Goal: Transaction & Acquisition: Purchase product/service

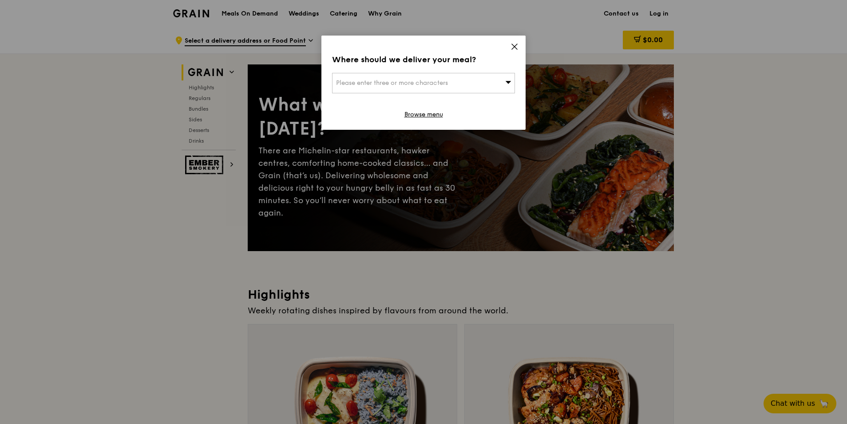
click at [514, 43] on icon at bounding box center [515, 47] width 8 height 8
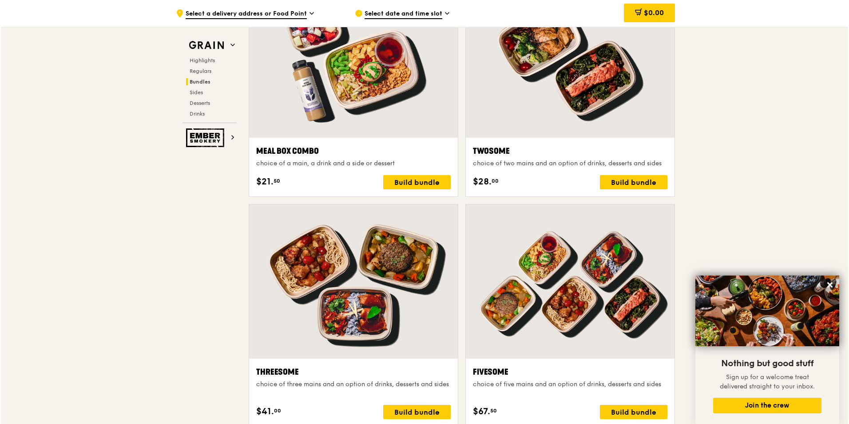
scroll to position [1377, 0]
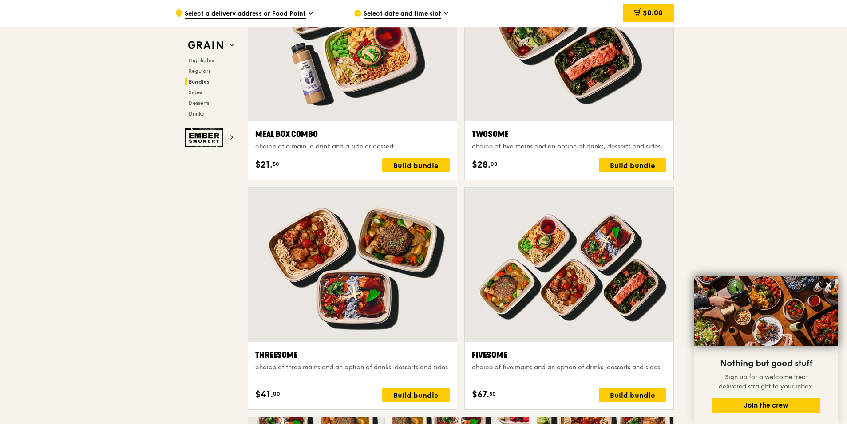
click at [305, 255] on div at bounding box center [352, 264] width 209 height 154
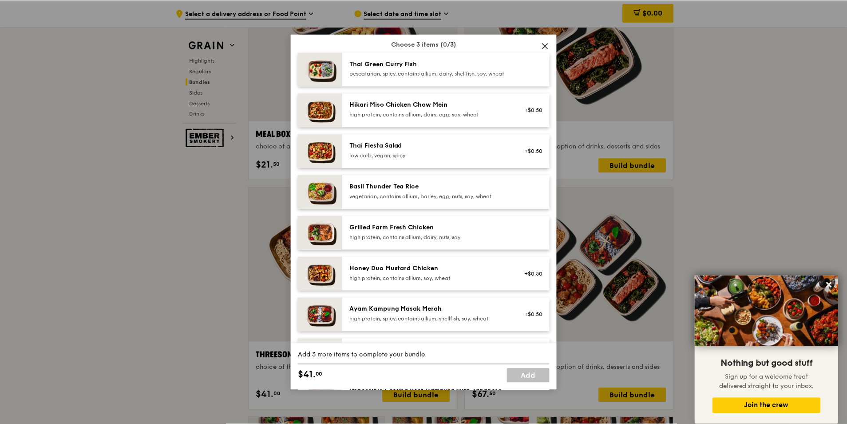
scroll to position [89, 0]
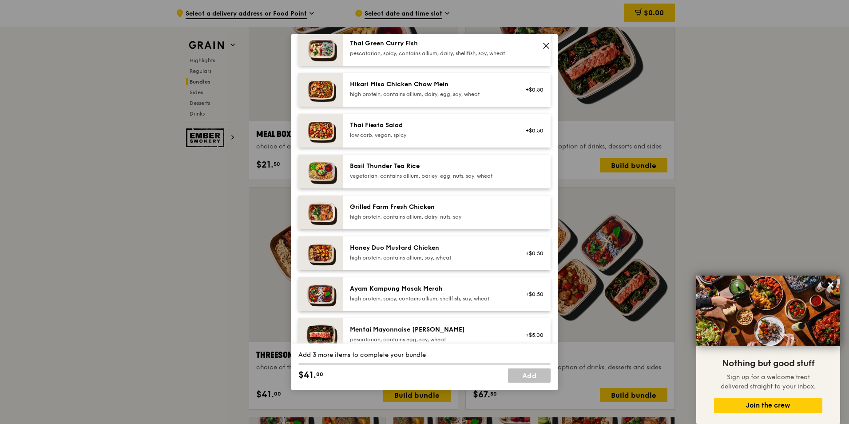
click at [314, 264] on img at bounding box center [320, 253] width 44 height 34
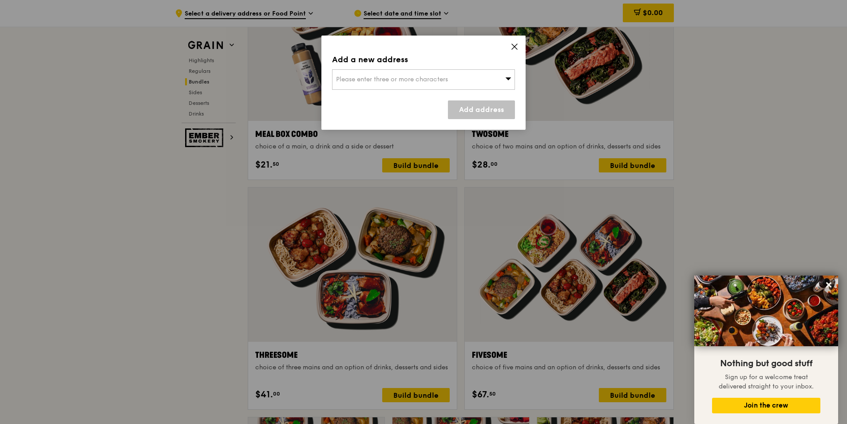
click at [514, 48] on icon at bounding box center [515, 47] width 8 height 8
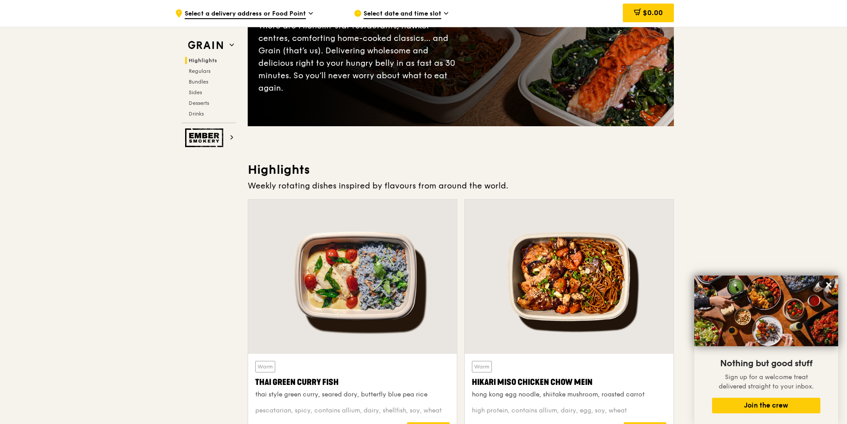
scroll to position [44, 0]
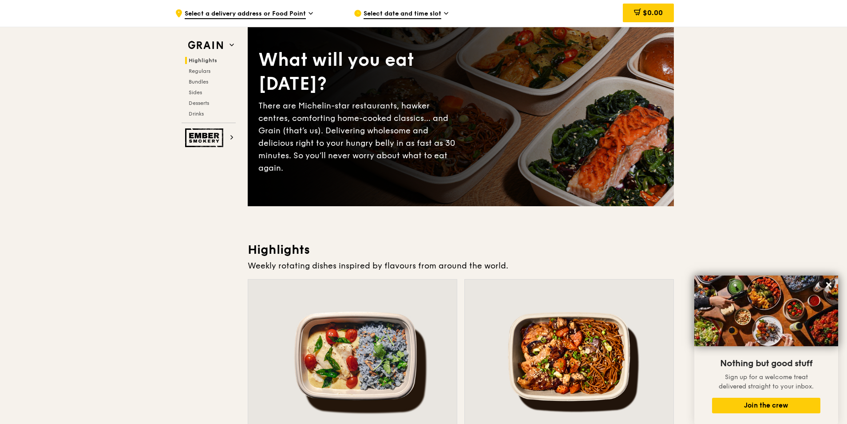
click at [310, 15] on icon at bounding box center [311, 13] width 4 height 8
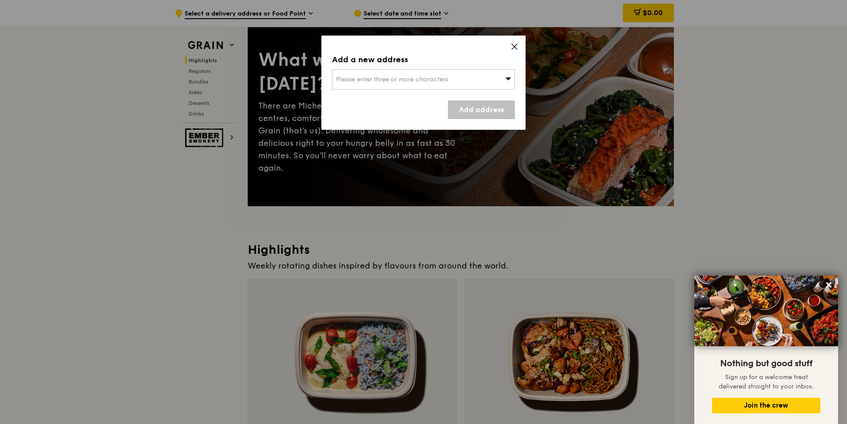
click at [513, 48] on icon at bounding box center [515, 47] width 8 height 8
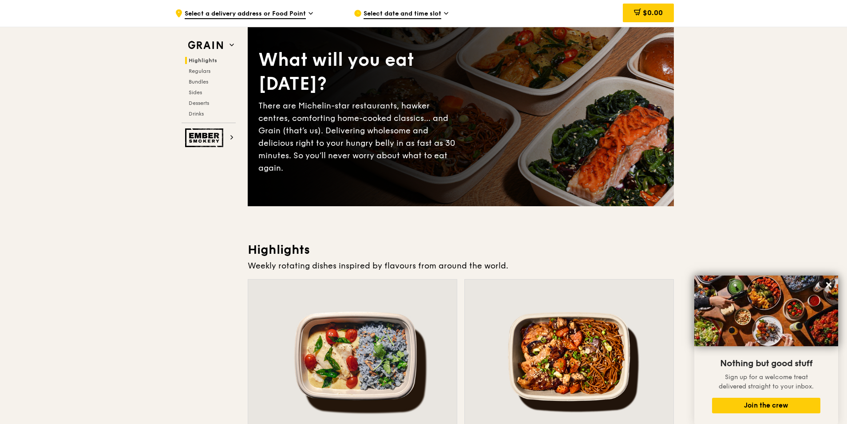
click at [446, 14] on icon at bounding box center [447, 13] width 4 height 2
click at [200, 72] on span "Regulars" at bounding box center [201, 71] width 24 height 6
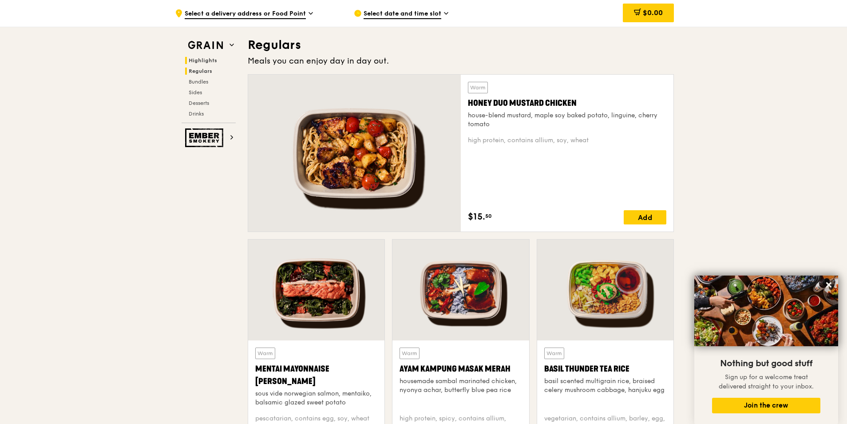
scroll to position [575, 0]
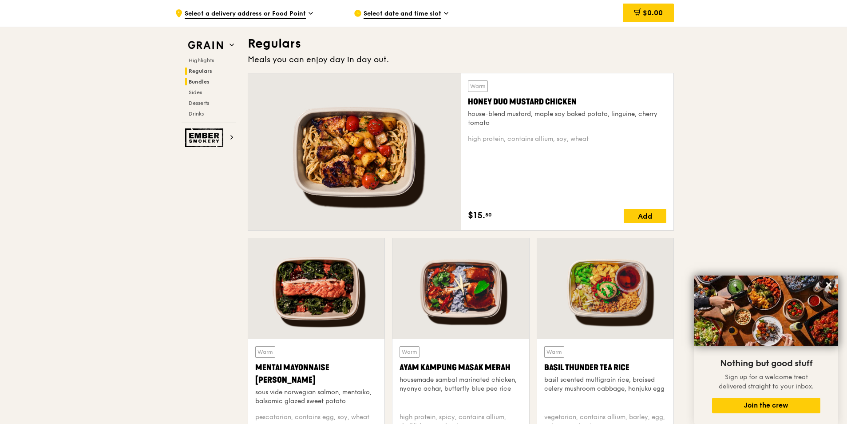
click at [197, 80] on span "Bundles" at bounding box center [199, 82] width 21 height 6
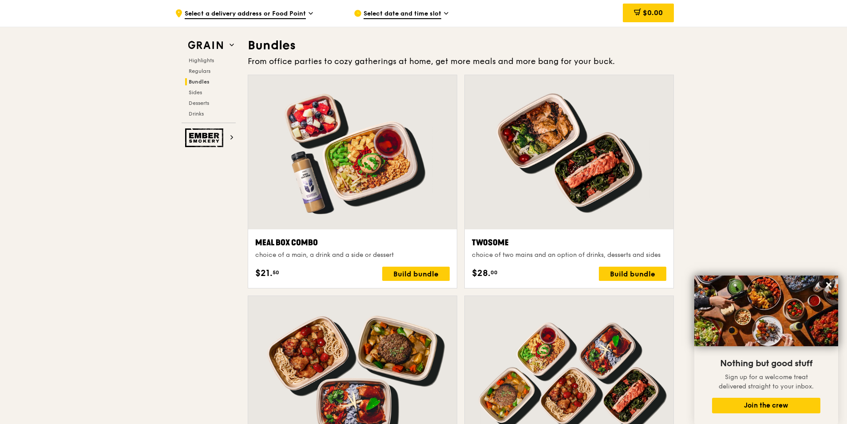
scroll to position [1270, 0]
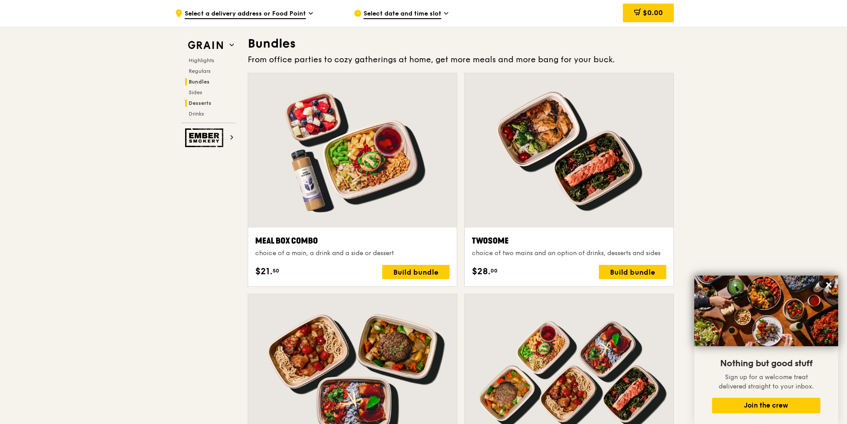
click at [202, 103] on span "Desserts" at bounding box center [200, 103] width 23 height 6
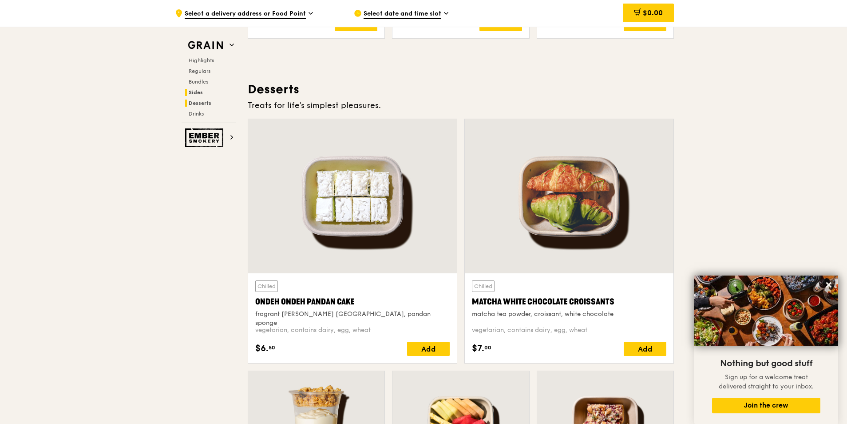
scroll to position [2523, 0]
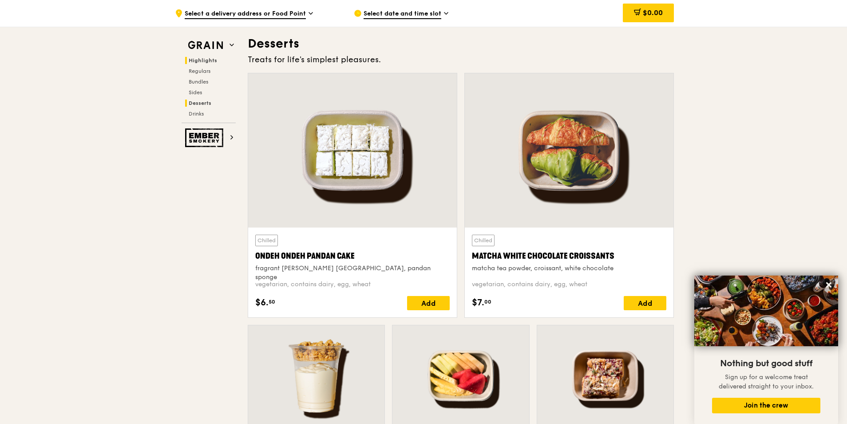
click at [208, 59] on span "Highlights" at bounding box center [203, 60] width 28 height 6
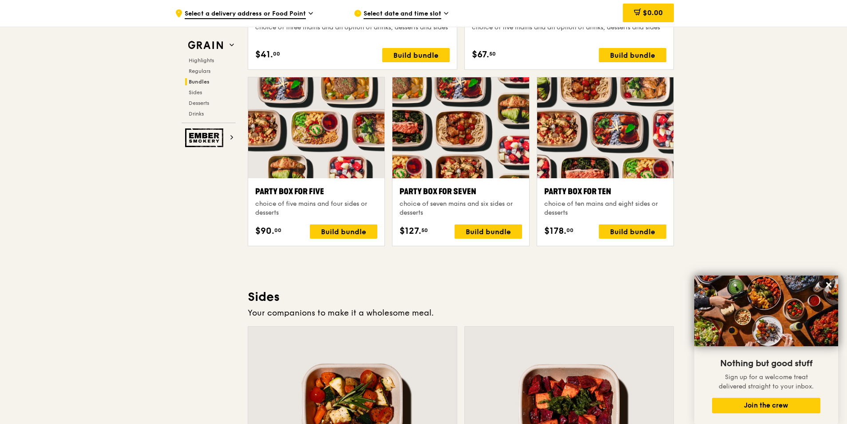
scroll to position [1850, 0]
